Goal: Transaction & Acquisition: Subscribe to service/newsletter

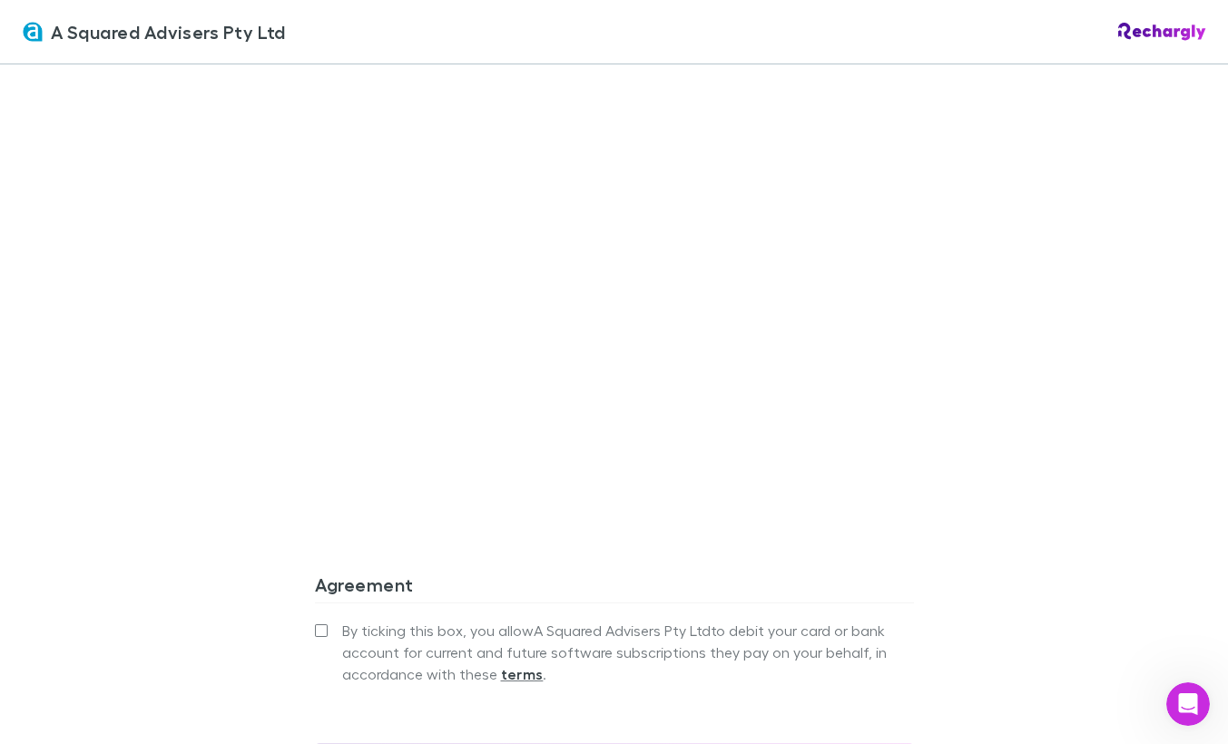
scroll to position [1426, 0]
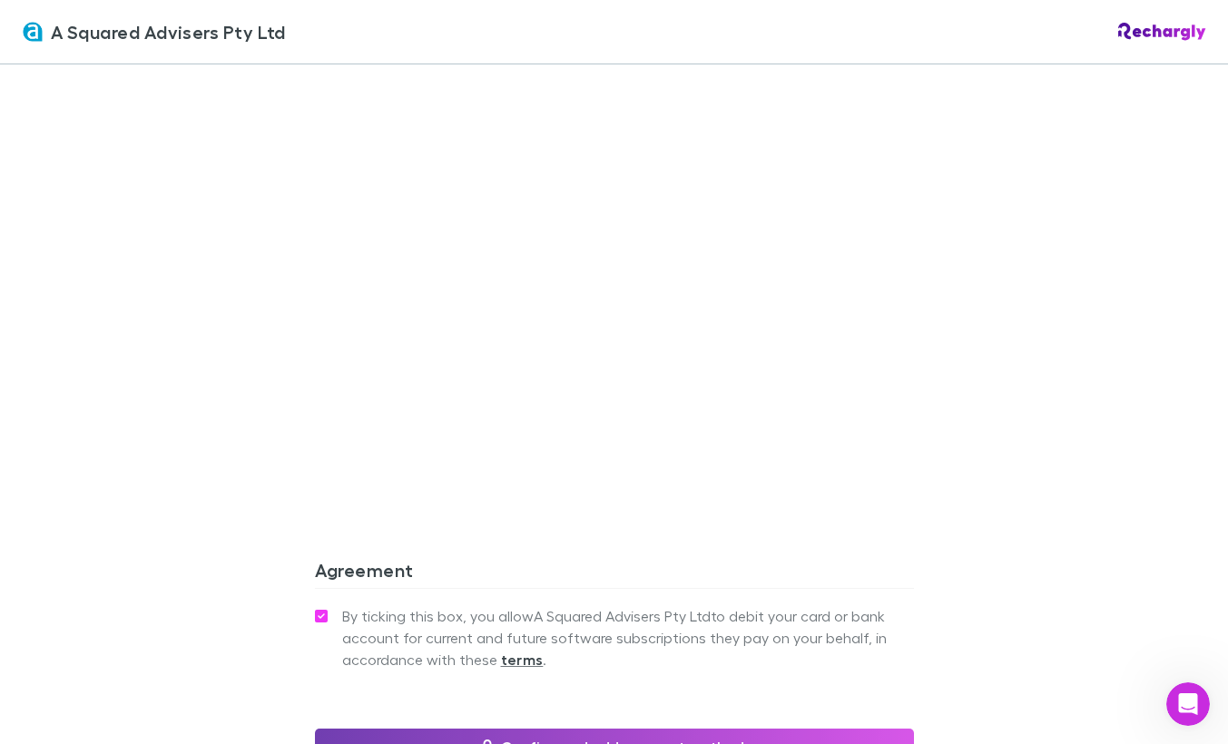
click at [538, 729] on button "Confirm and add payment method" at bounding box center [614, 747] width 599 height 36
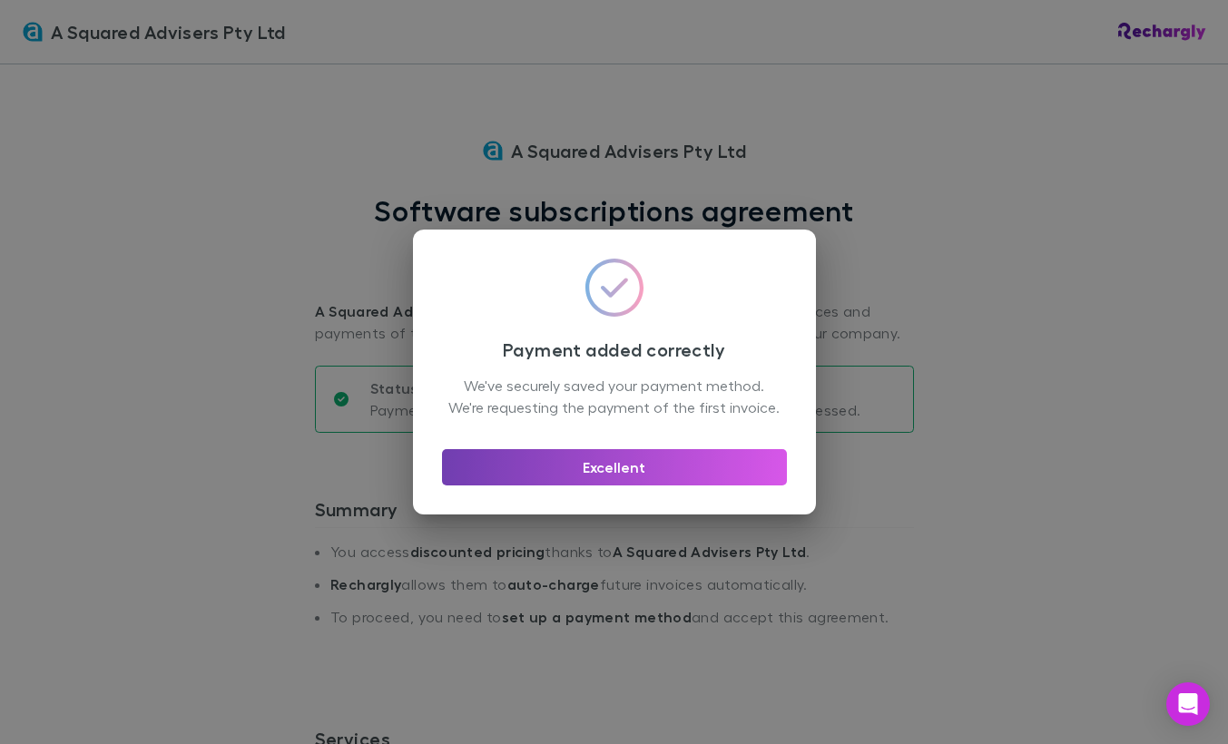
click at [590, 486] on button "Excellent" at bounding box center [614, 467] width 345 height 36
